Goal: Information Seeking & Learning: Learn about a topic

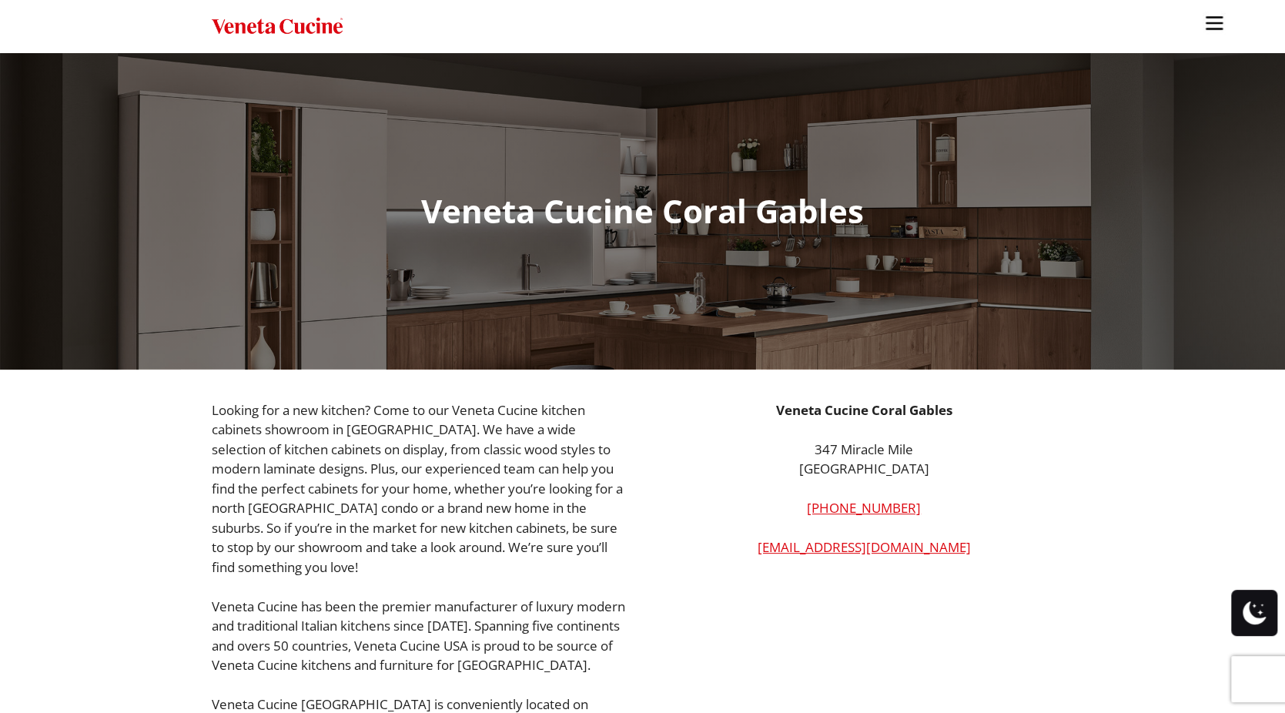
click at [1203, 24] on img "Site" at bounding box center [1214, 23] width 23 height 23
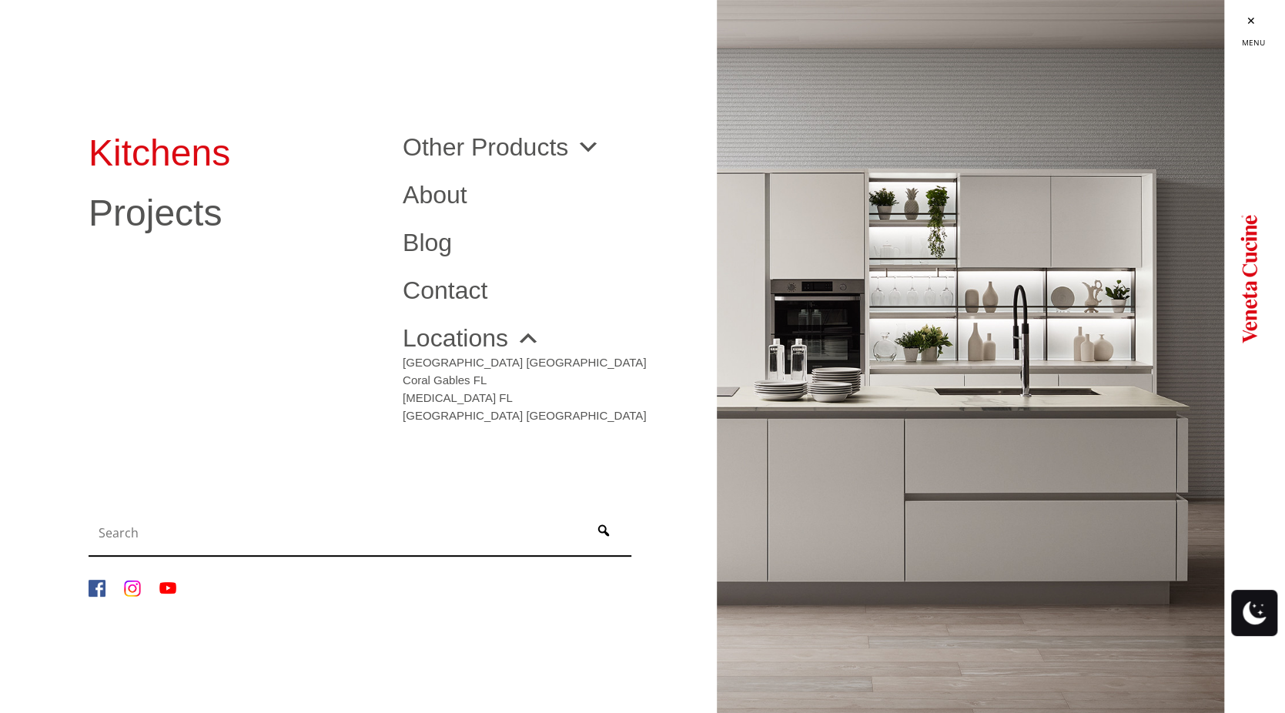
click at [126, 150] on link "Kitchens" at bounding box center [234, 153] width 291 height 37
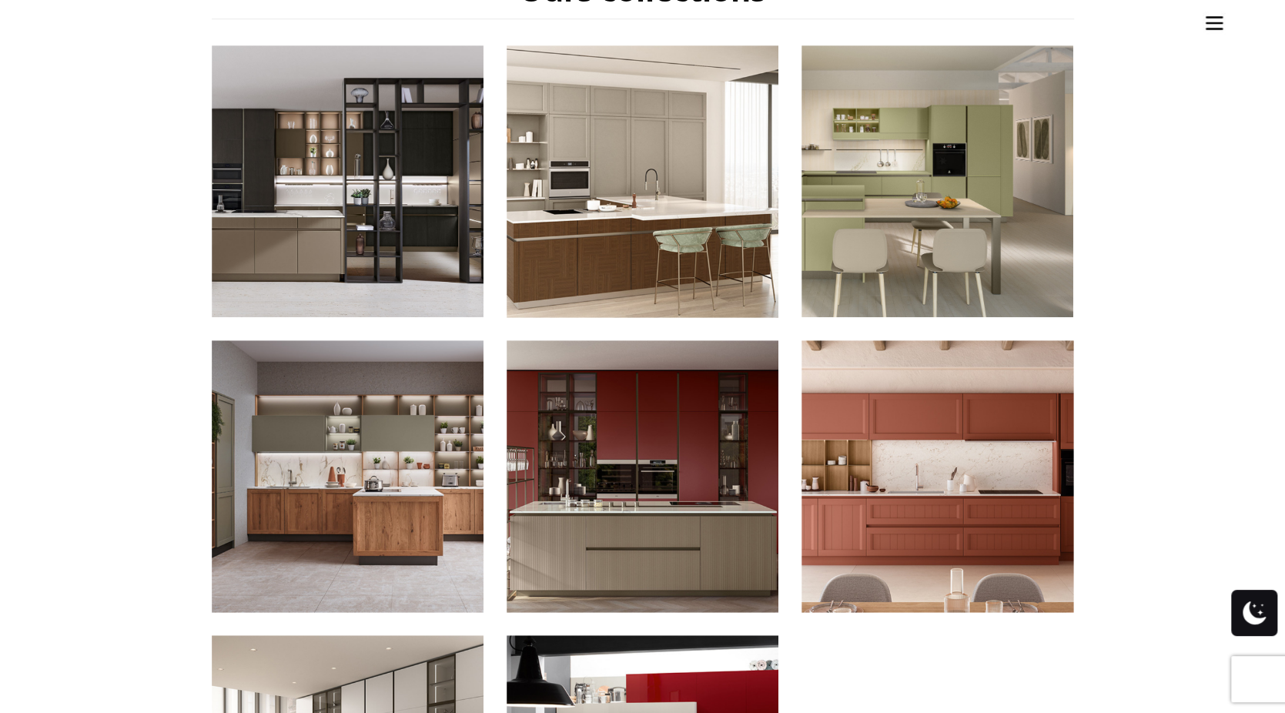
scroll to position [770, 0]
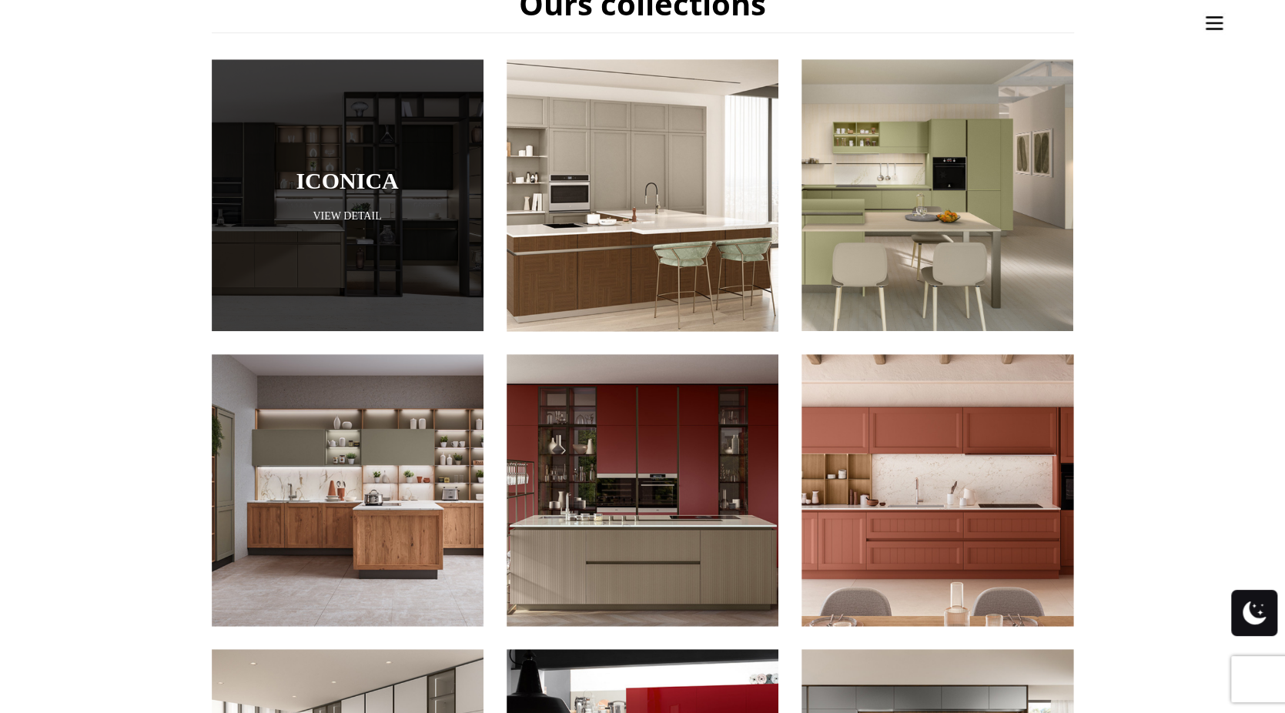
click at [355, 209] on link "View Detail" at bounding box center [348, 216] width 272 height 15
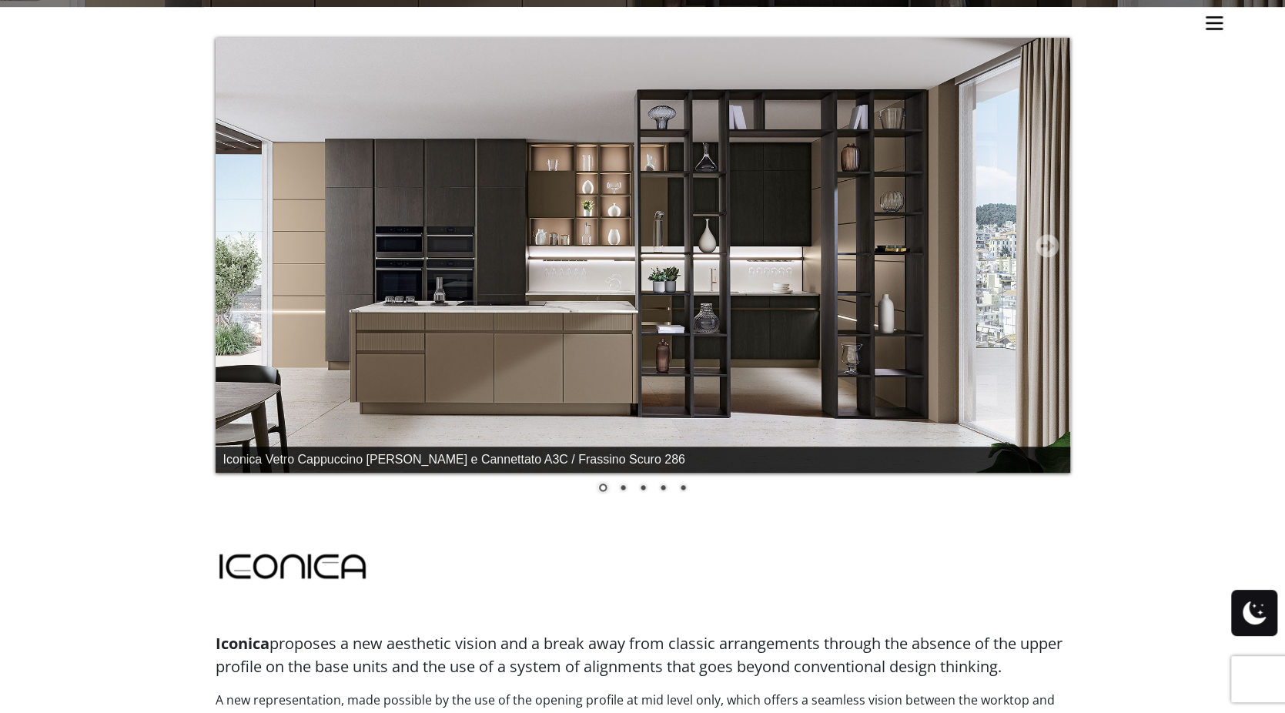
scroll to position [385, 0]
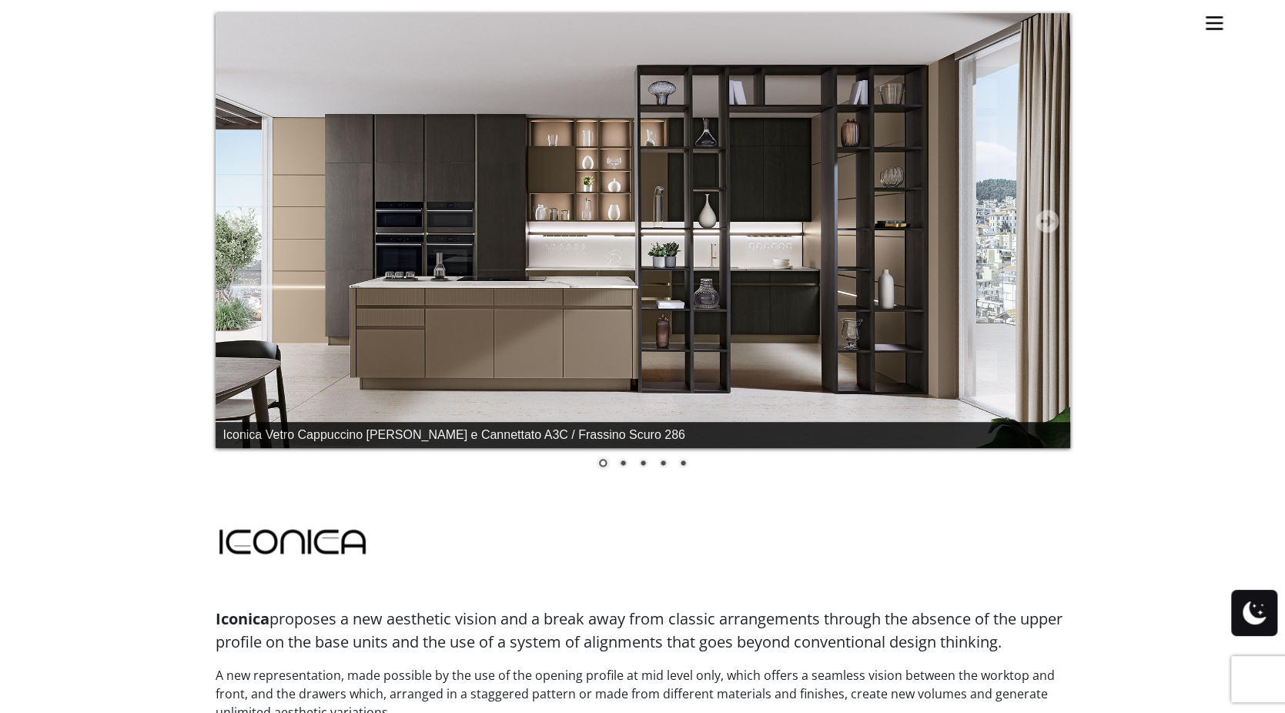
click at [620, 465] on link "2" at bounding box center [623, 464] width 17 height 17
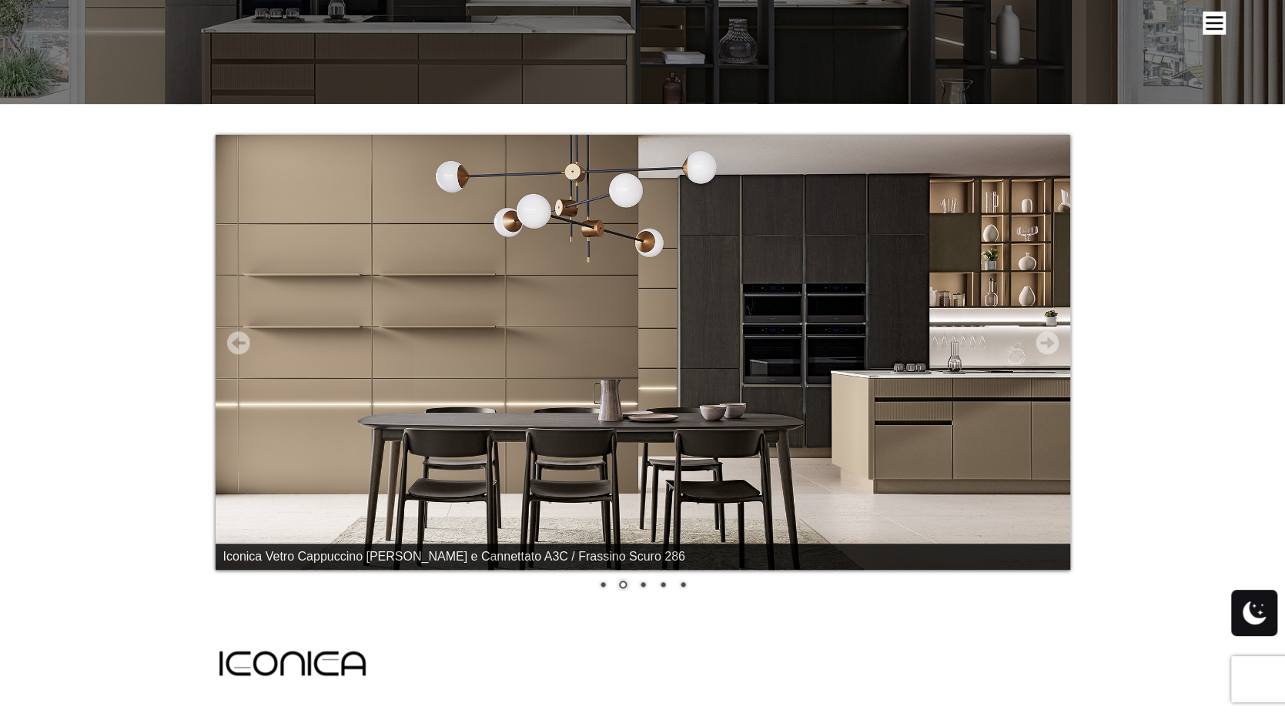
scroll to position [231, 0]
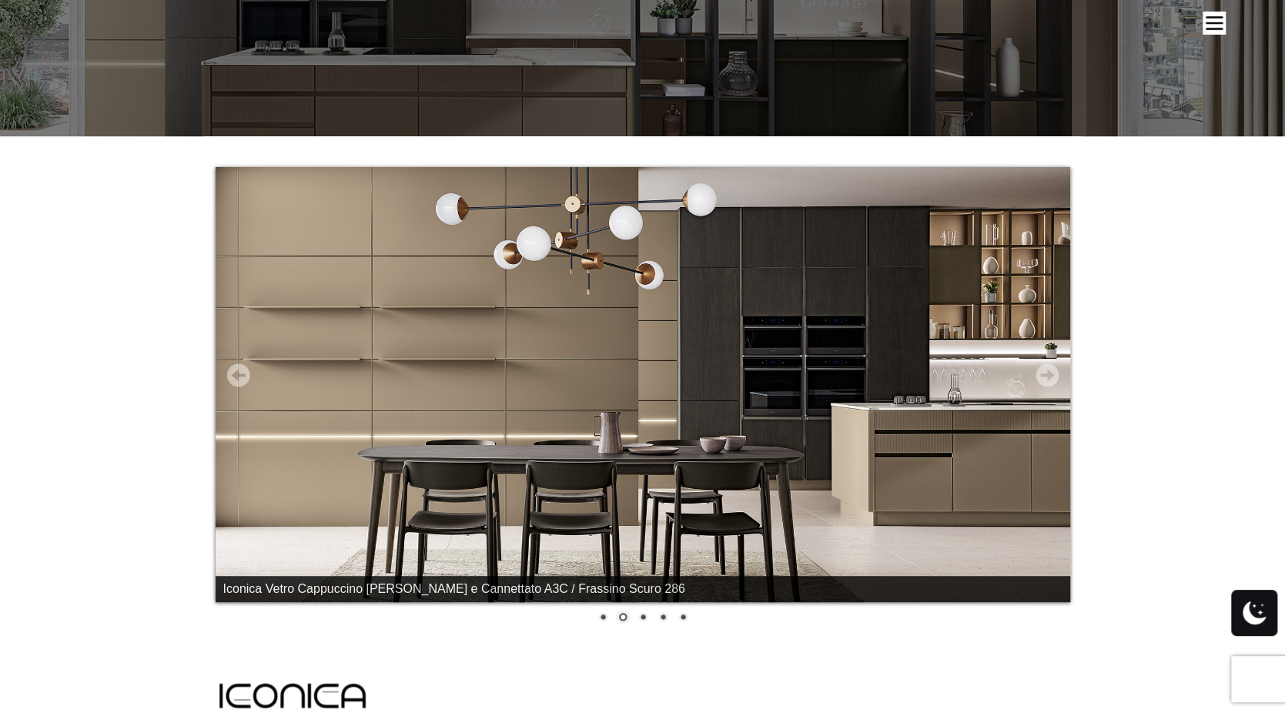
click at [1048, 378] on link "Next" at bounding box center [1047, 374] width 23 height 23
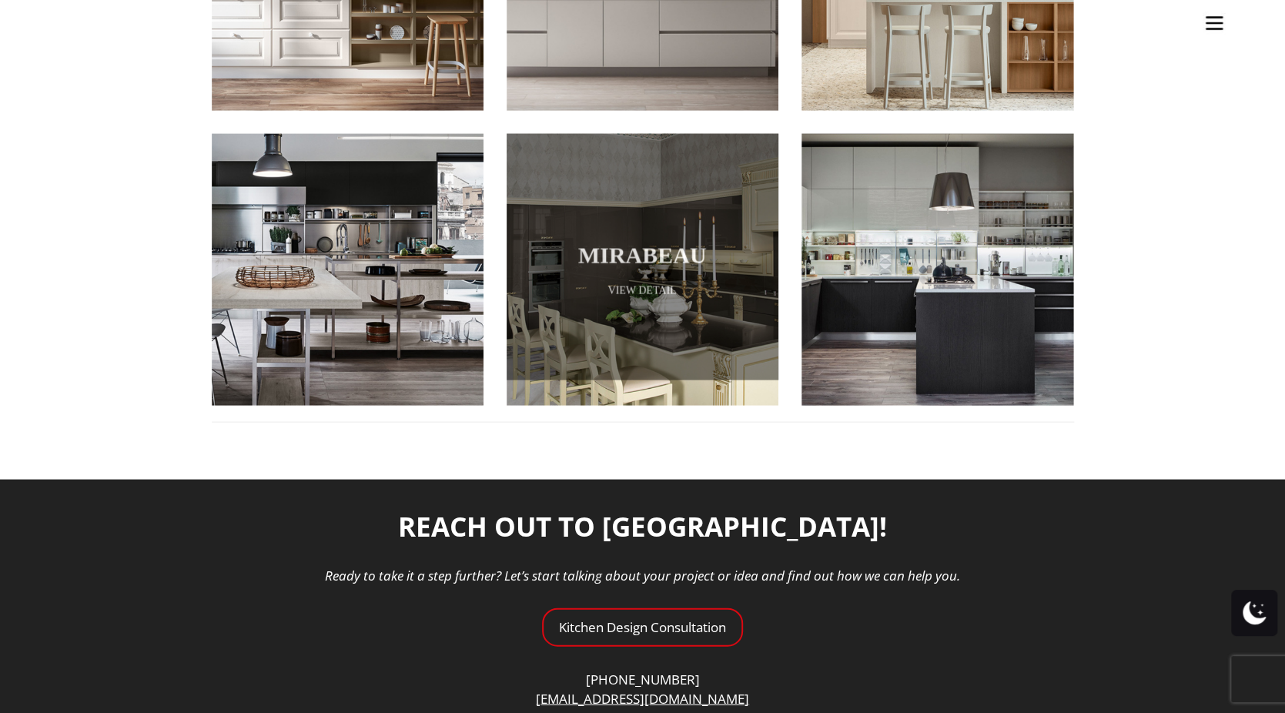
scroll to position [1901, 0]
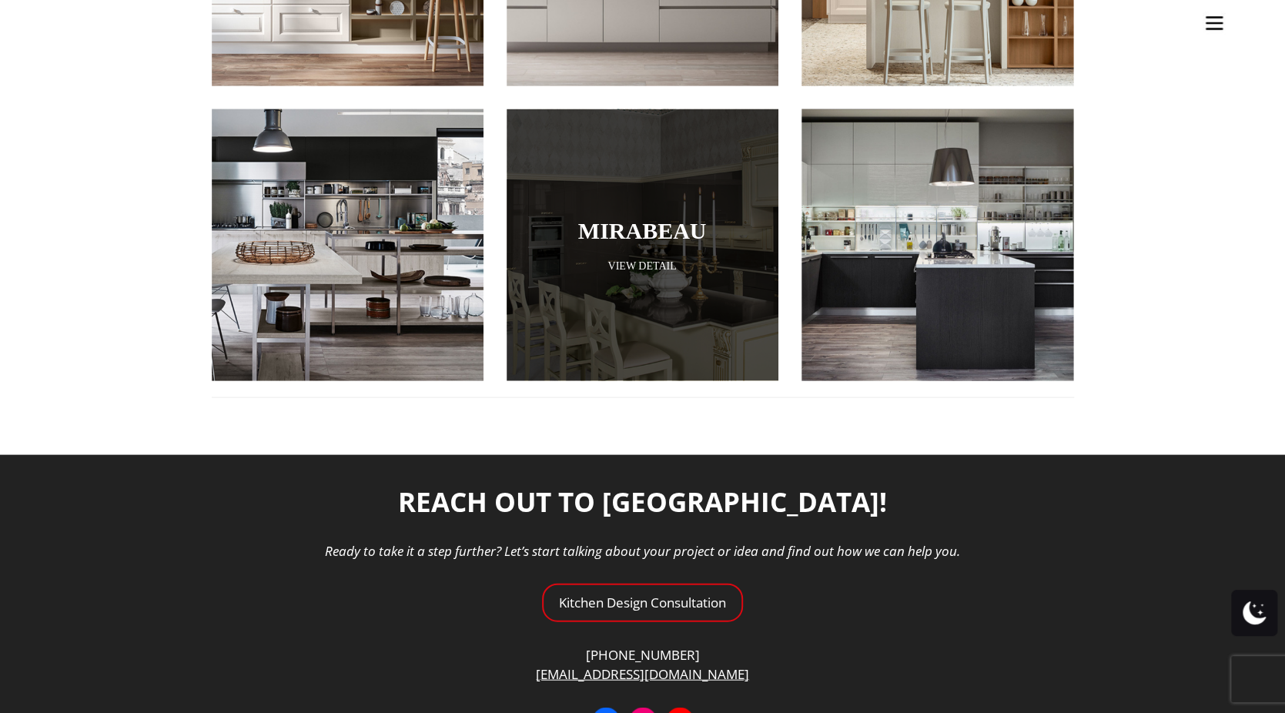
click at [645, 258] on link "View Detail" at bounding box center [643, 265] width 272 height 15
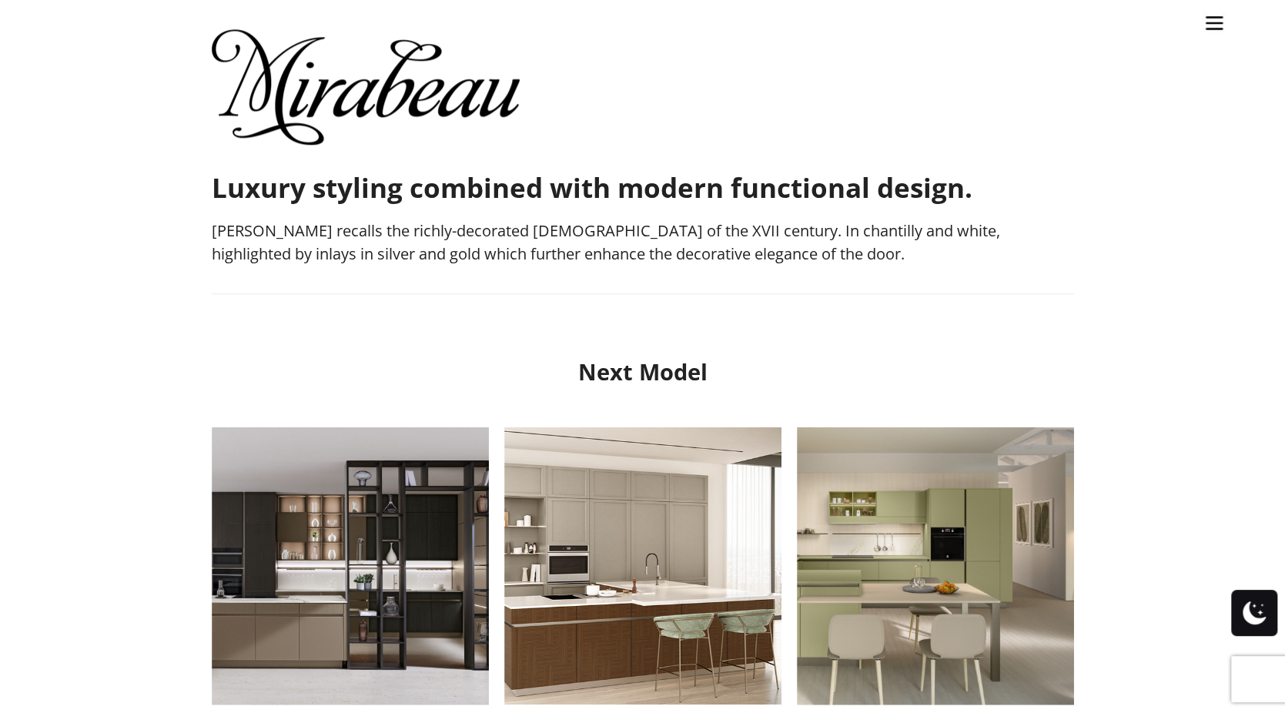
scroll to position [1155, 0]
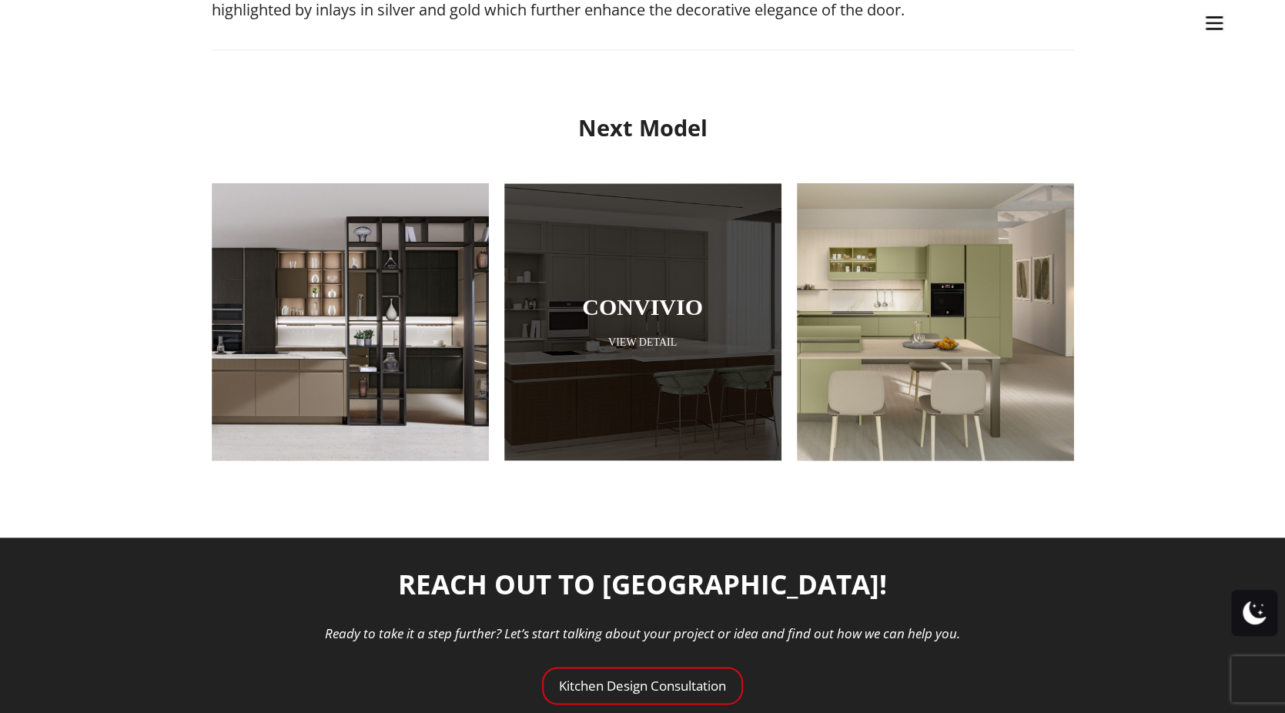
click at [715, 347] on link "View Detail" at bounding box center [642, 342] width 277 height 15
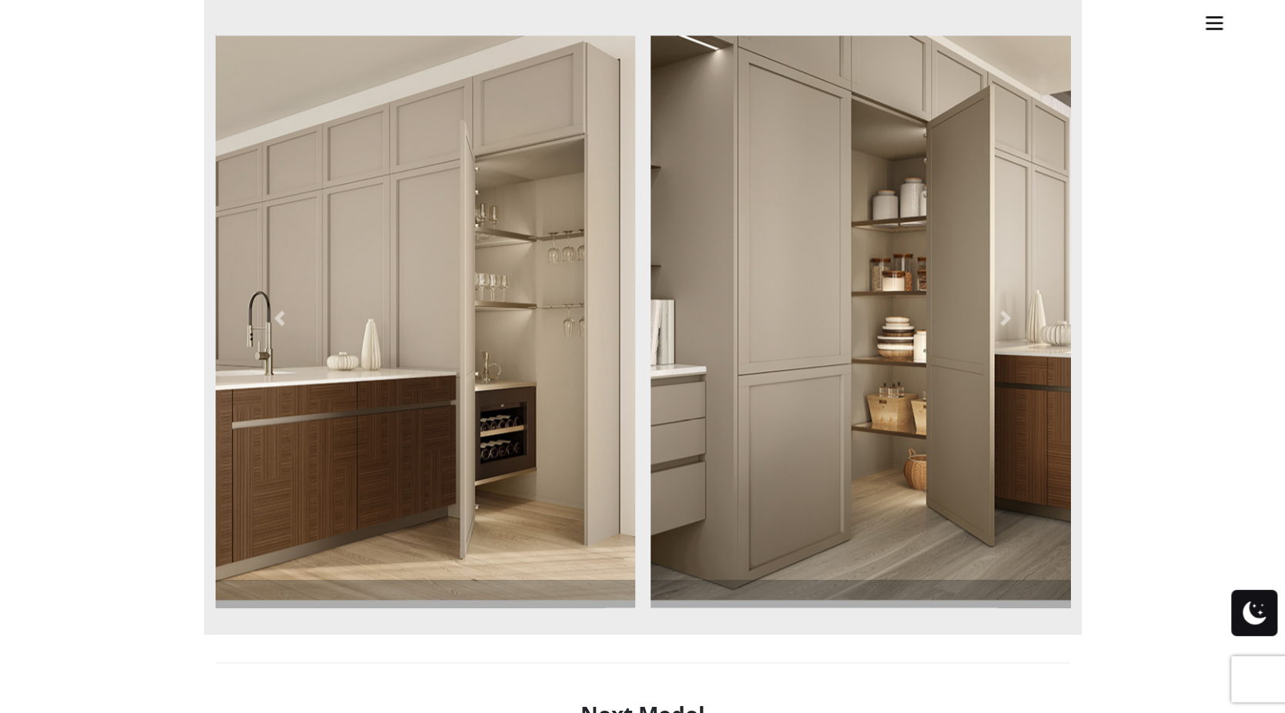
scroll to position [1309, 0]
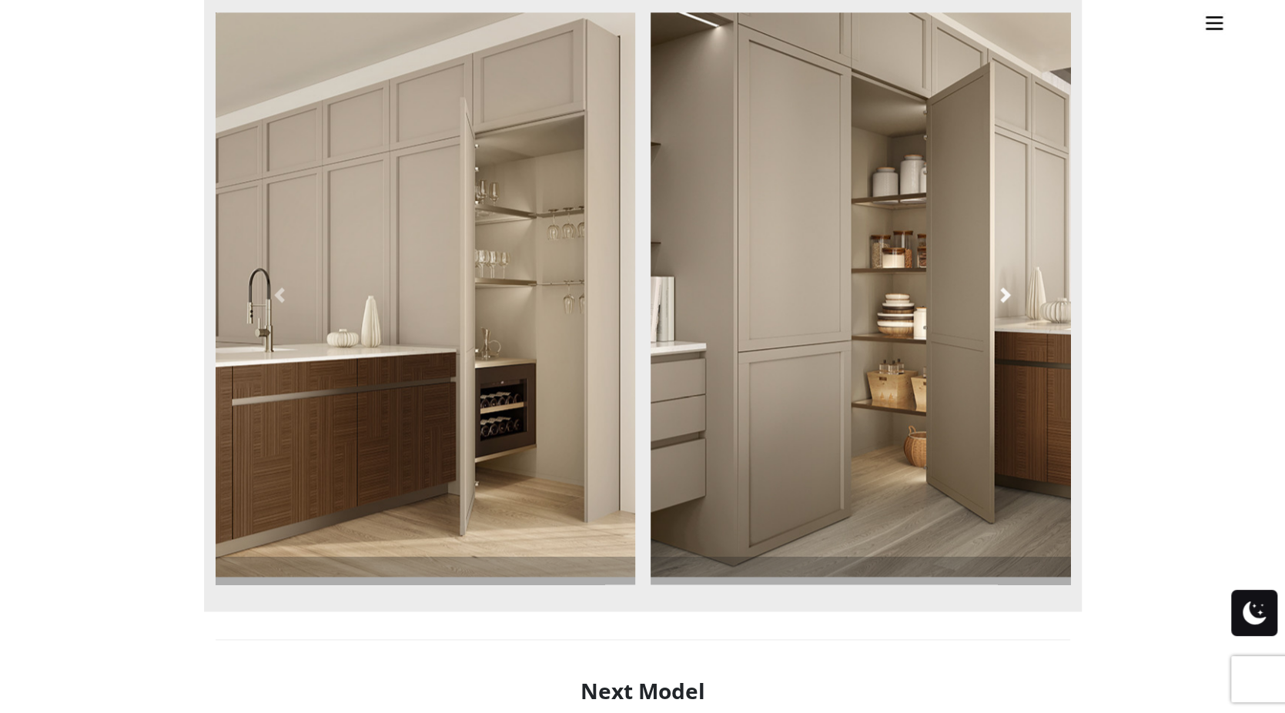
click at [1000, 295] on span at bounding box center [1005, 294] width 15 height 15
click at [1005, 295] on span at bounding box center [1005, 294] width 15 height 15
click at [276, 289] on span at bounding box center [279, 294] width 15 height 15
click at [280, 300] on span at bounding box center [279, 294] width 15 height 15
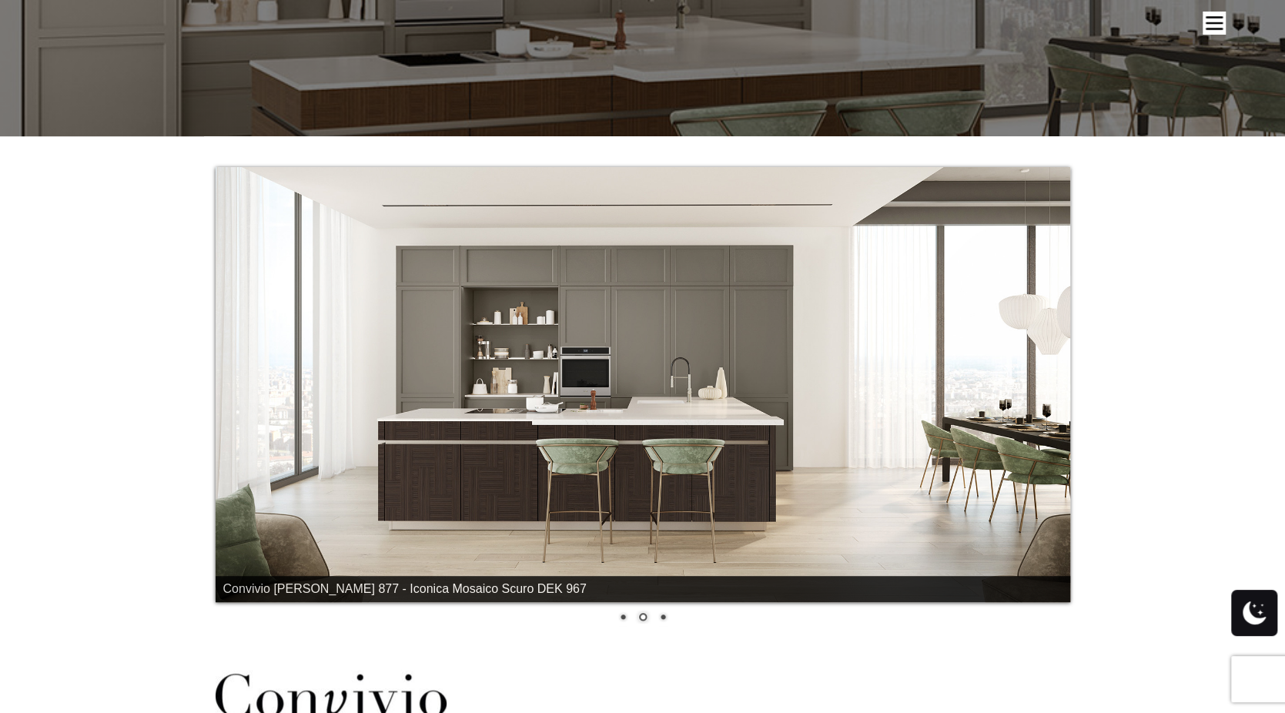
scroll to position [0, 0]
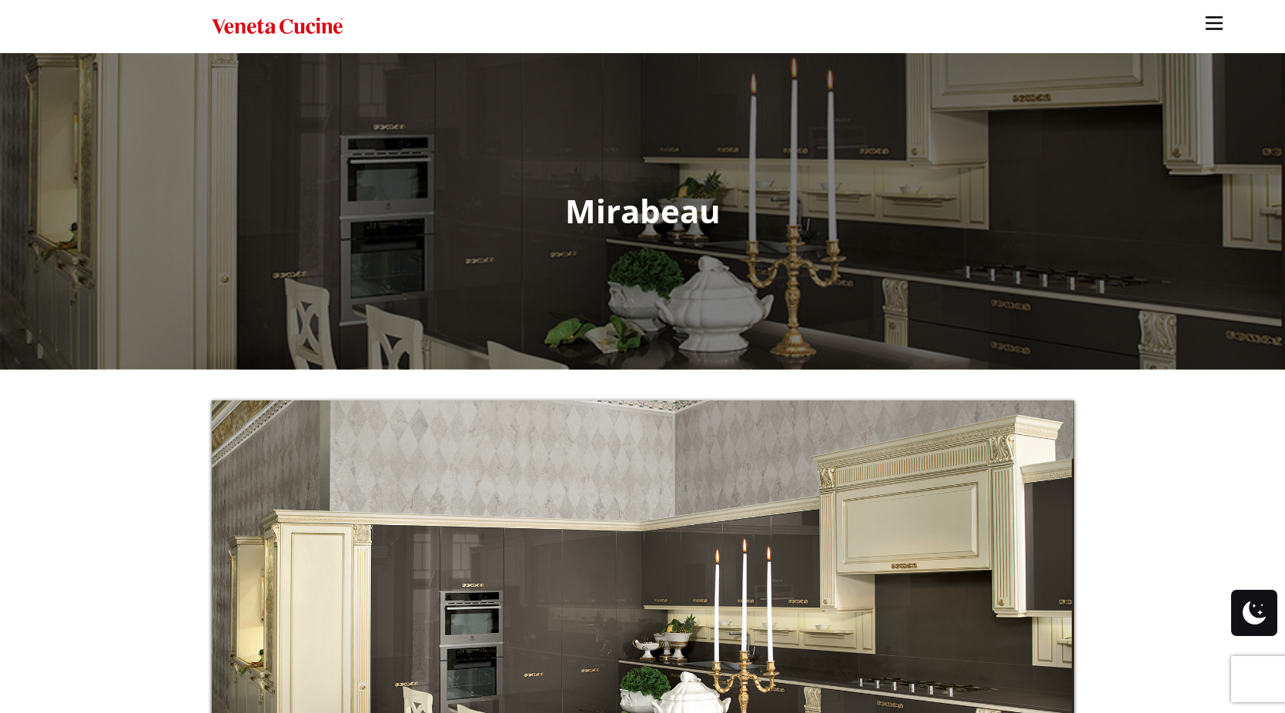
scroll to position [1155, 0]
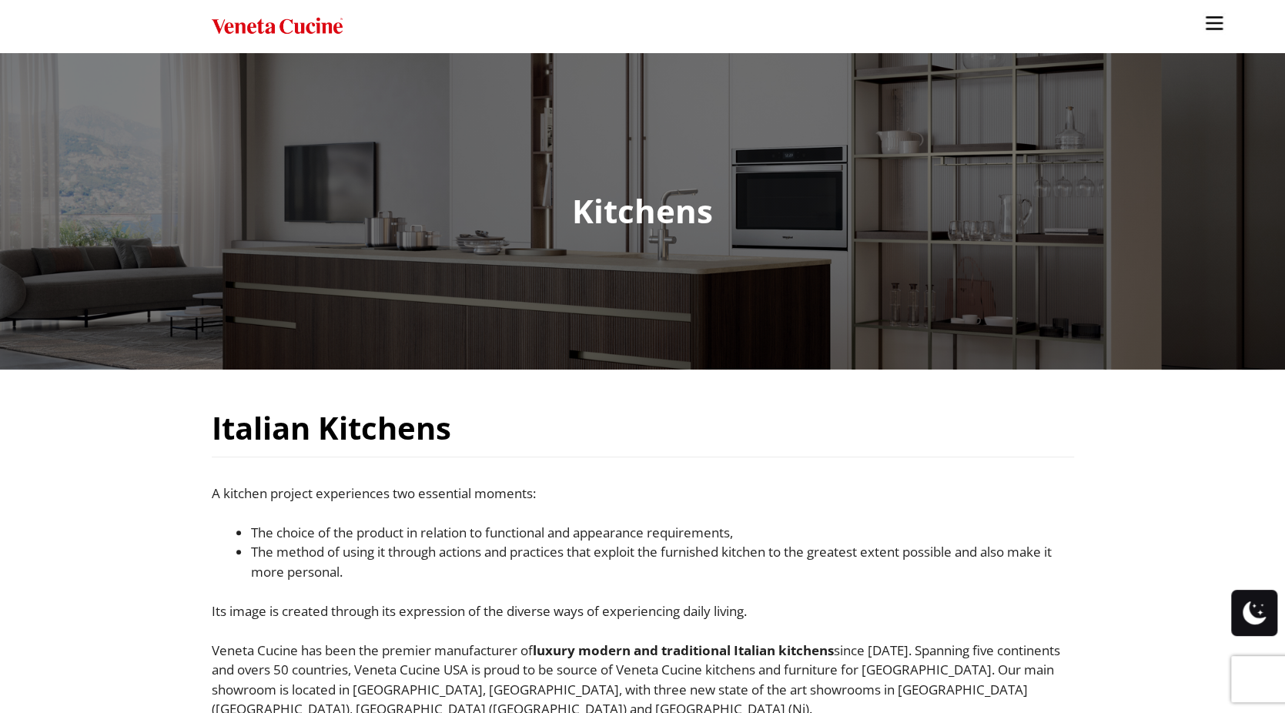
click at [209, 477] on div "Italian Kitchens A kitchen project experiences two essential moments: The choic…" at bounding box center [643, 573] width 886 height 346
